Goal: Download file/media

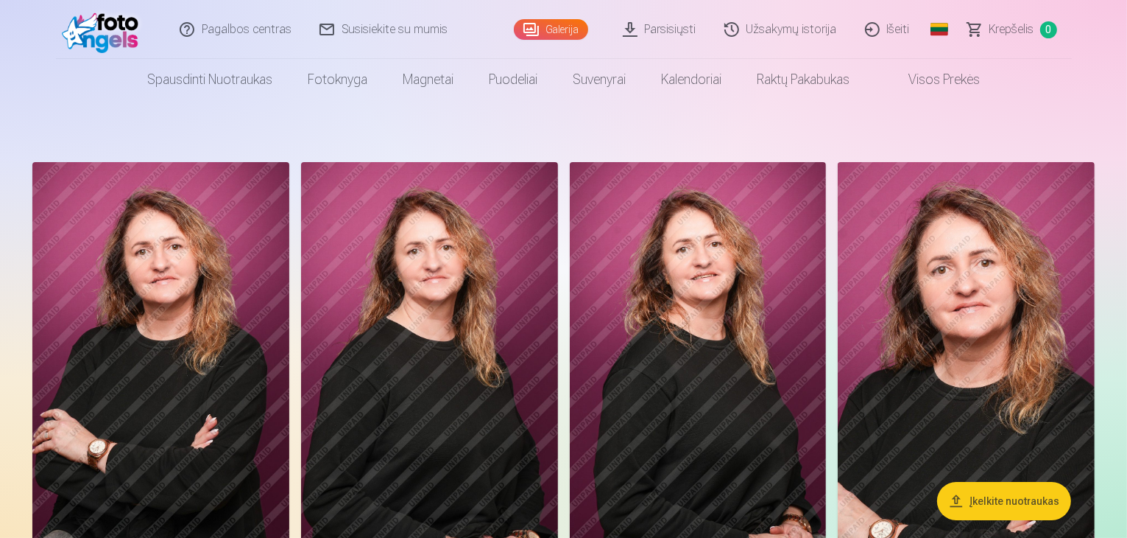
click at [667, 32] on link "Parsisiųsti" at bounding box center [661, 29] width 102 height 59
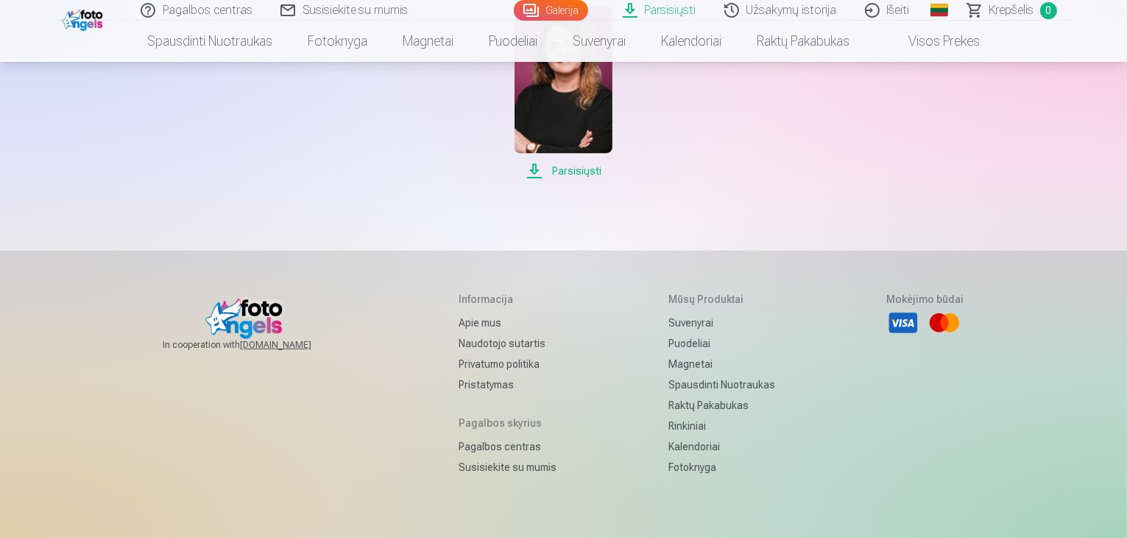
scroll to position [368, 0]
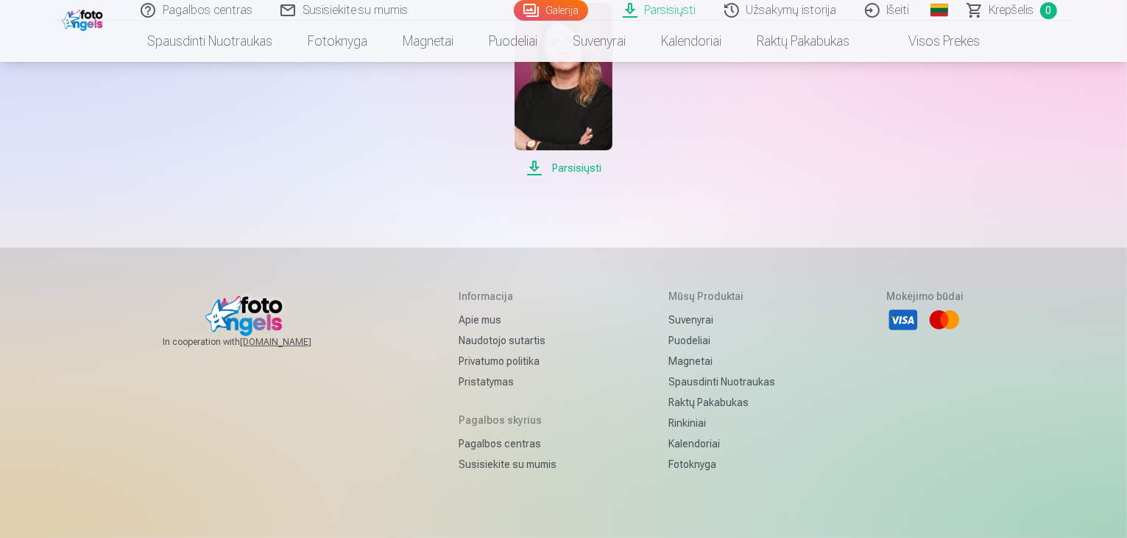
click at [584, 172] on span "Parsisiųsti" at bounding box center [564, 168] width 98 height 18
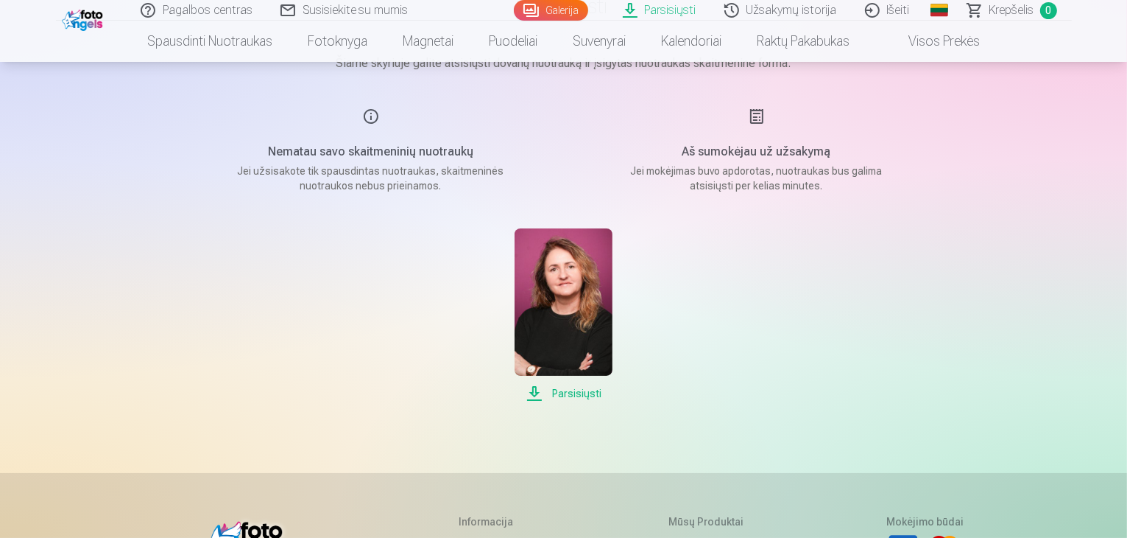
scroll to position [147, 0]
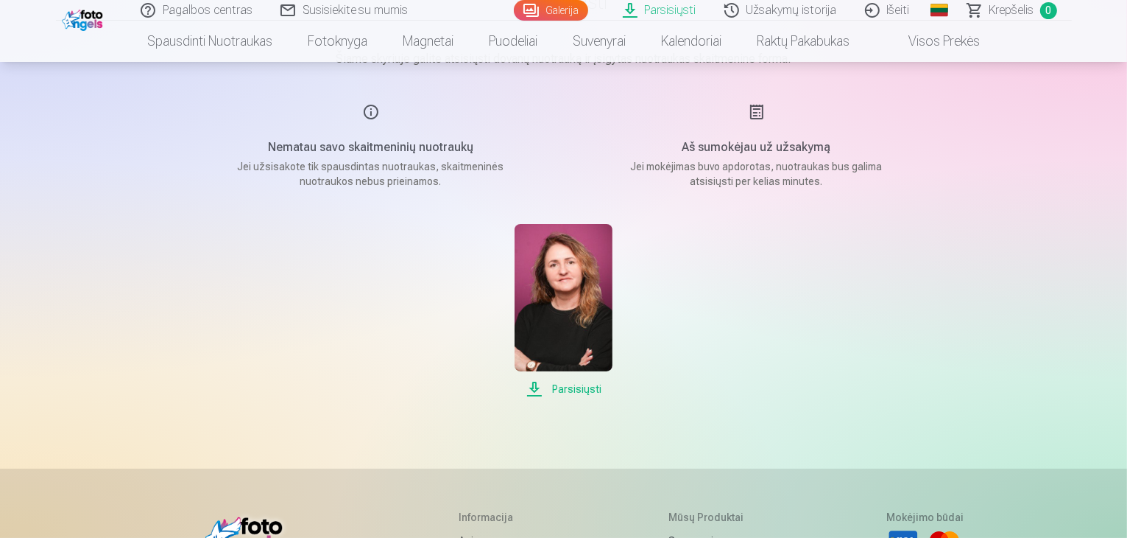
click at [588, 393] on span "Parsisiųsti" at bounding box center [564, 389] width 98 height 18
click at [788, 10] on link "Užsakymų istorija" at bounding box center [781, 10] width 141 height 21
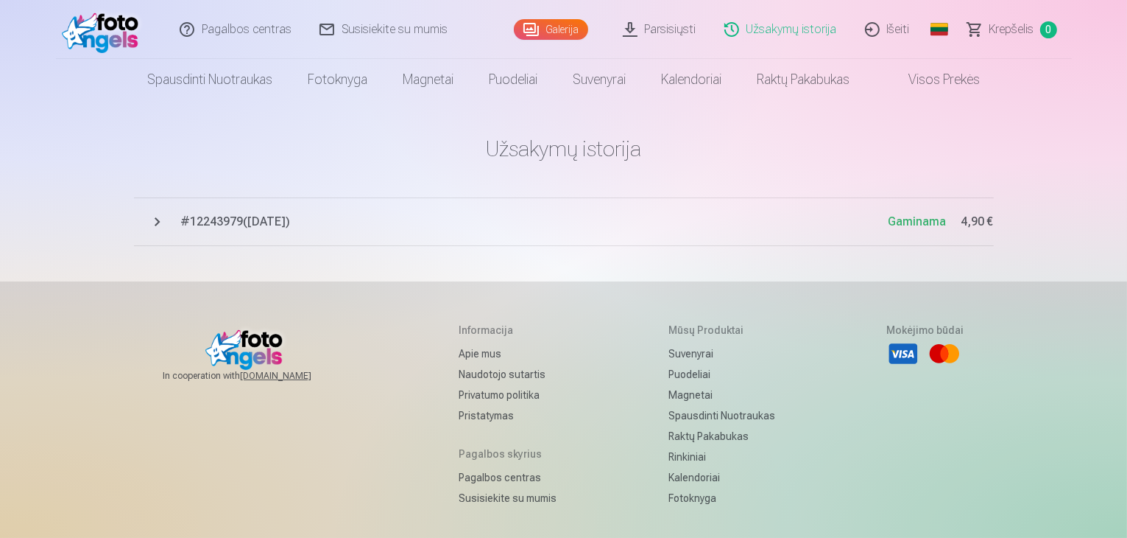
click at [224, 225] on span "# 12243979 ( [DATE] )" at bounding box center [535, 222] width 708 height 18
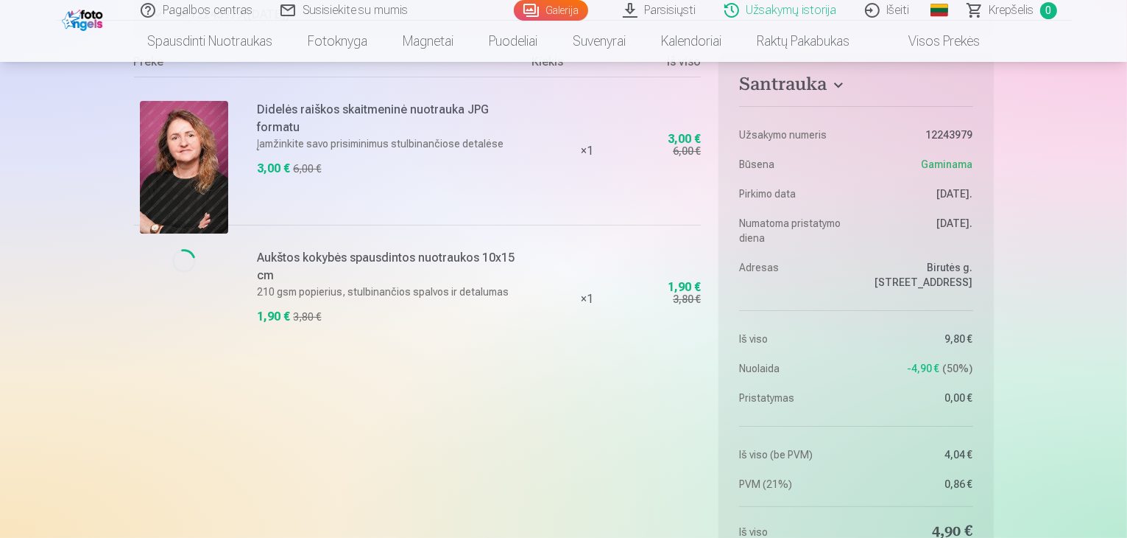
scroll to position [221, 0]
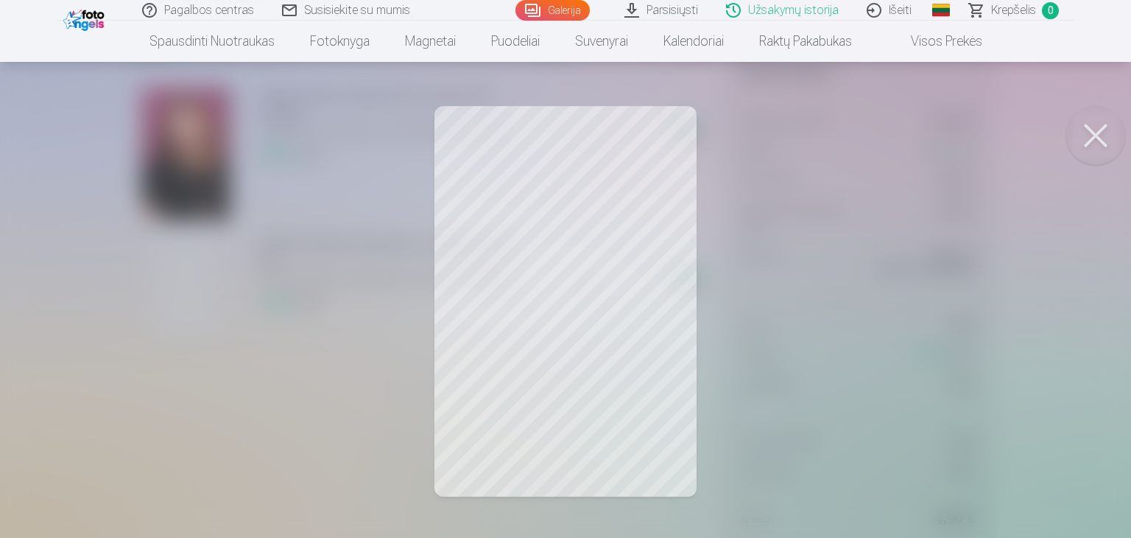
click at [560, 278] on div at bounding box center [565, 269] width 1131 height 538
